Goal: Information Seeking & Learning: Learn about a topic

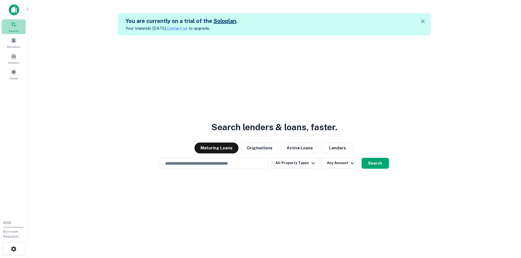
click at [14, 26] on icon at bounding box center [13, 24] width 5 height 5
click at [293, 164] on button "All Property Types" at bounding box center [295, 163] width 48 height 11
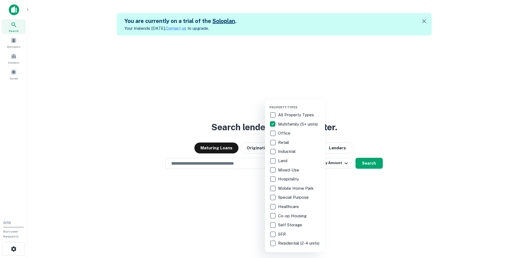
click at [174, 214] on div at bounding box center [262, 129] width 525 height 258
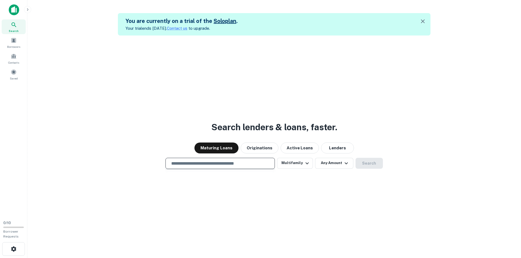
click at [250, 163] on input "text" at bounding box center [220, 163] width 104 height 6
type input "**********"
click at [373, 163] on button "Search" at bounding box center [368, 163] width 27 height 11
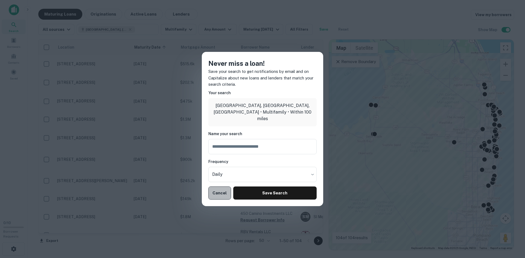
click at [217, 194] on button "Cancel" at bounding box center [219, 193] width 23 height 13
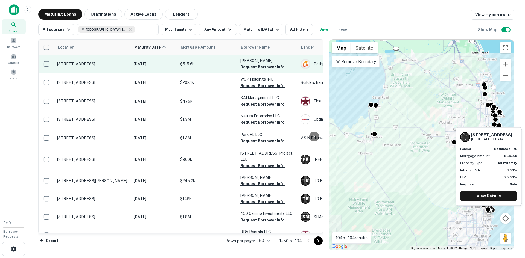
click at [112, 63] on p "199 Sw 15th St Boca Raton, FL33432" at bounding box center [92, 64] width 71 height 5
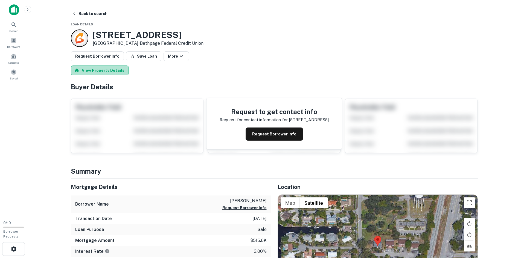
click at [116, 68] on button "View Property Details" at bounding box center [100, 71] width 58 height 10
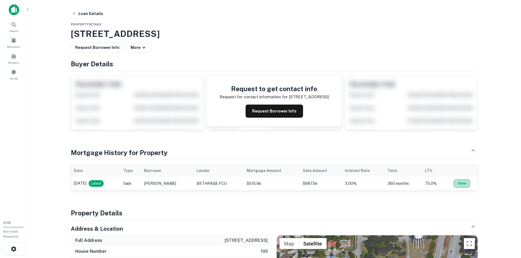
click at [461, 183] on button "View" at bounding box center [462, 184] width 16 height 8
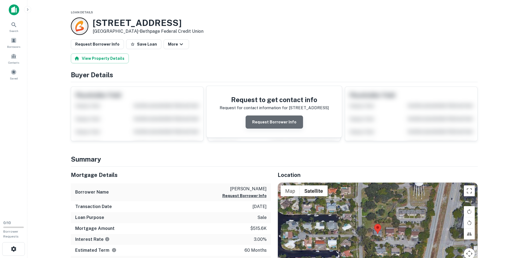
click at [290, 116] on button "Request Borrower Info" at bounding box center [274, 122] width 57 height 13
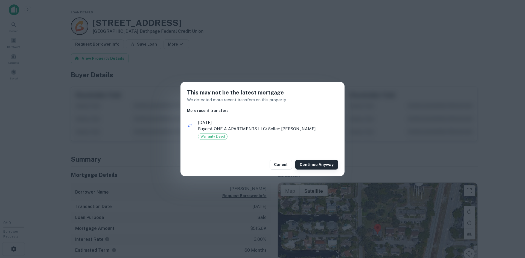
click at [313, 163] on button "Continue Anyway" at bounding box center [316, 165] width 43 height 10
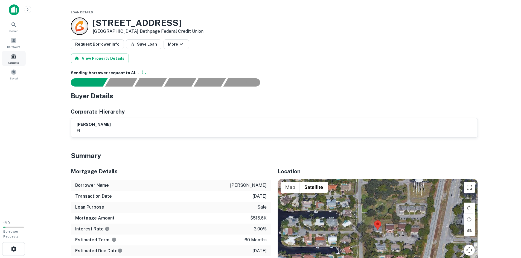
click at [11, 61] on span "Contacts" at bounding box center [13, 62] width 11 height 4
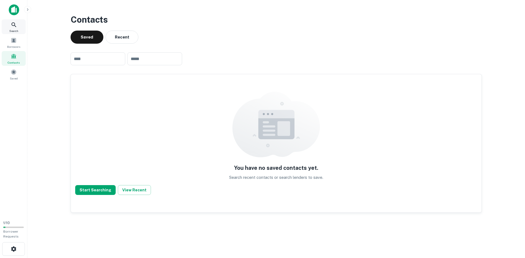
click at [15, 24] on icon at bounding box center [14, 25] width 7 height 7
click at [14, 24] on icon at bounding box center [14, 25] width 7 height 7
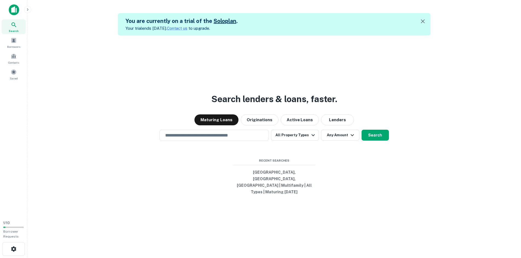
click at [423, 21] on icon "button" at bounding box center [422, 21] width 7 height 7
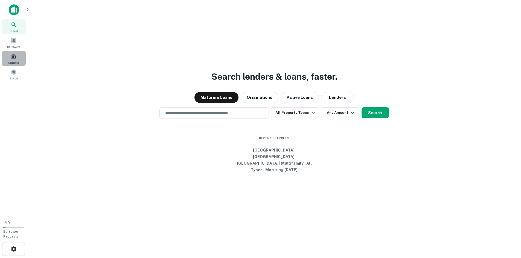
click at [11, 60] on div "Contacts" at bounding box center [14, 58] width 24 height 15
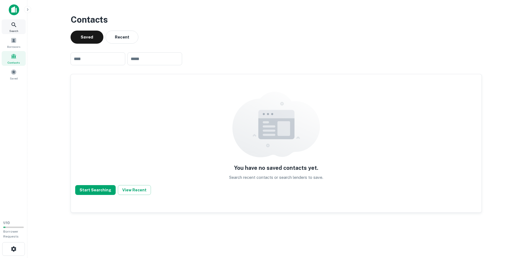
click at [16, 23] on icon at bounding box center [14, 25] width 7 height 7
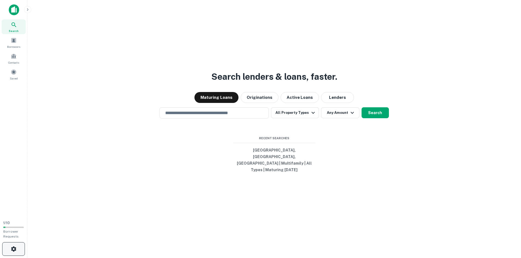
click at [15, 249] on icon "button" at bounding box center [13, 249] width 5 height 5
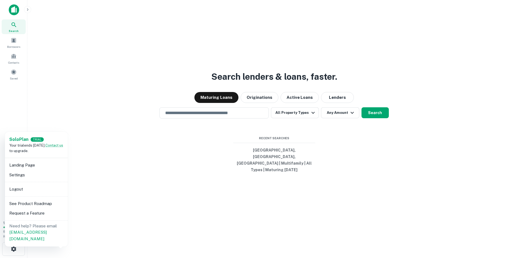
click at [160, 177] on div at bounding box center [262, 129] width 525 height 258
